Goal: Task Accomplishment & Management: Manage account settings

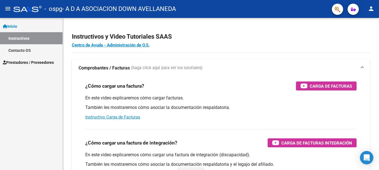
click at [21, 64] on span "Prestadores / Proveedores" at bounding box center [28, 62] width 51 height 6
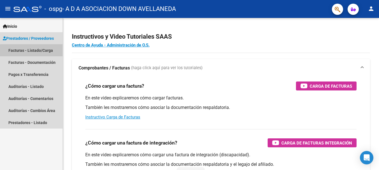
click at [33, 52] on link "Facturas - Listado/Carga" at bounding box center [31, 50] width 62 height 12
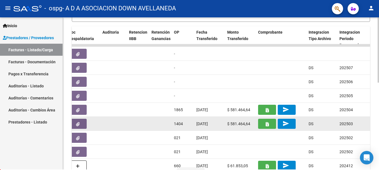
scroll to position [147, 0]
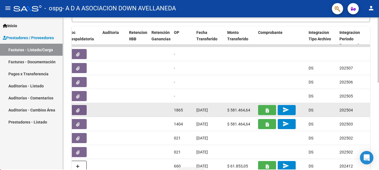
click at [265, 112] on icon "button" at bounding box center [266, 110] width 3 height 4
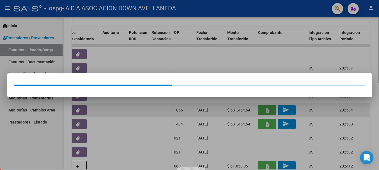
scroll to position [0, 0]
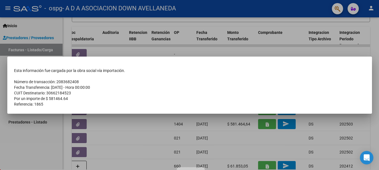
click at [126, 131] on div at bounding box center [189, 85] width 379 height 170
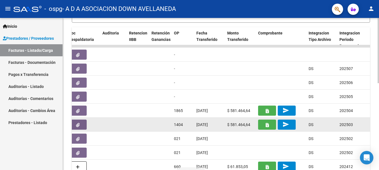
scroll to position [1, 0]
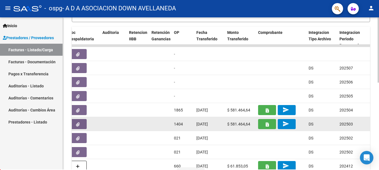
click at [270, 126] on button "button" at bounding box center [267, 124] width 18 height 10
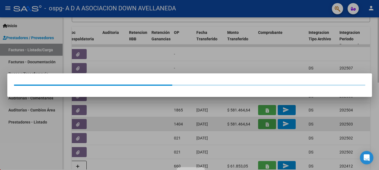
scroll to position [0, 0]
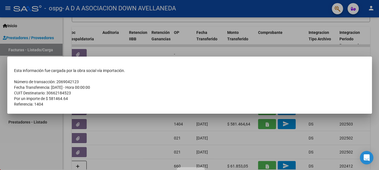
click at [149, 123] on div at bounding box center [189, 85] width 379 height 170
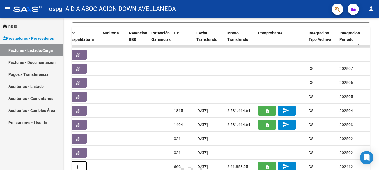
scroll to position [1, 0]
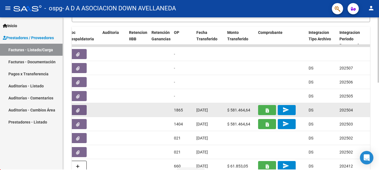
click at [284, 111] on mat-icon "send" at bounding box center [285, 109] width 7 height 7
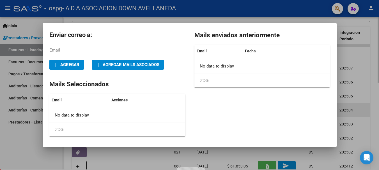
scroll to position [0, 0]
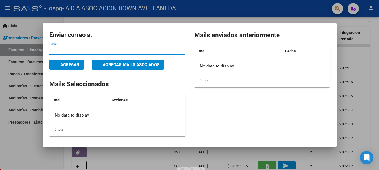
click at [254, 12] on div at bounding box center [189, 85] width 379 height 170
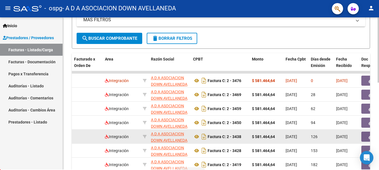
scroll to position [119, 0]
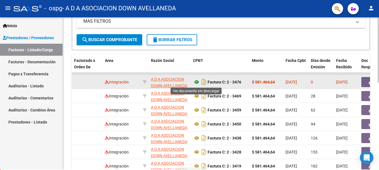
click at [196, 82] on icon at bounding box center [196, 82] width 7 height 7
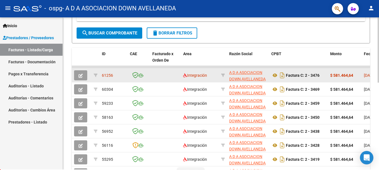
scroll to position [91, 0]
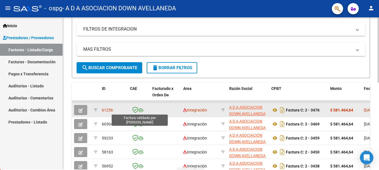
click at [138, 110] on icon at bounding box center [135, 110] width 6 height 6
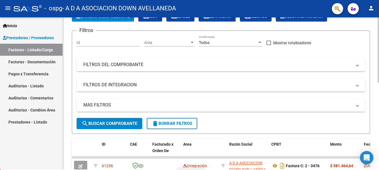
scroll to position [35, 0]
